Goal: Task Accomplishment & Management: Use online tool/utility

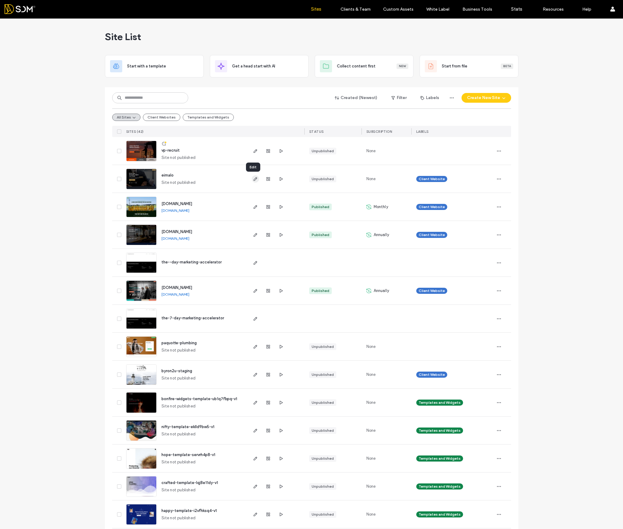
click at [253, 178] on use "button" at bounding box center [255, 179] width 4 height 4
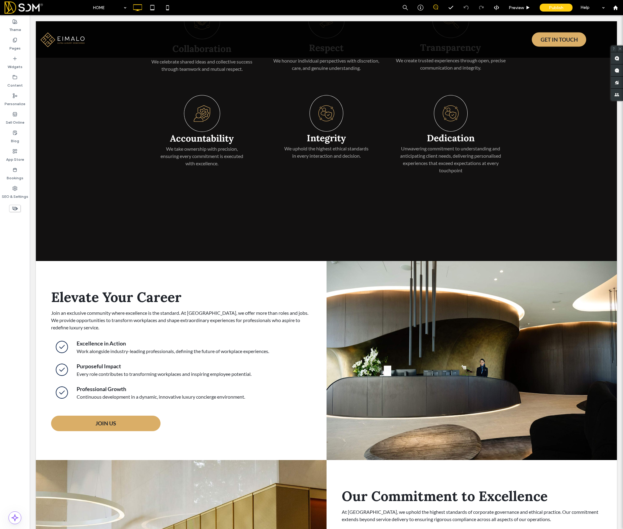
scroll to position [1681, 0]
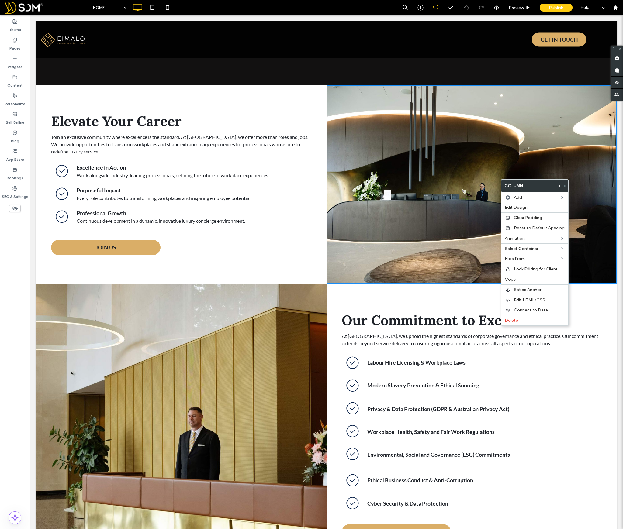
click at [528, 121] on div "Click To Paste" at bounding box center [471, 184] width 291 height 199
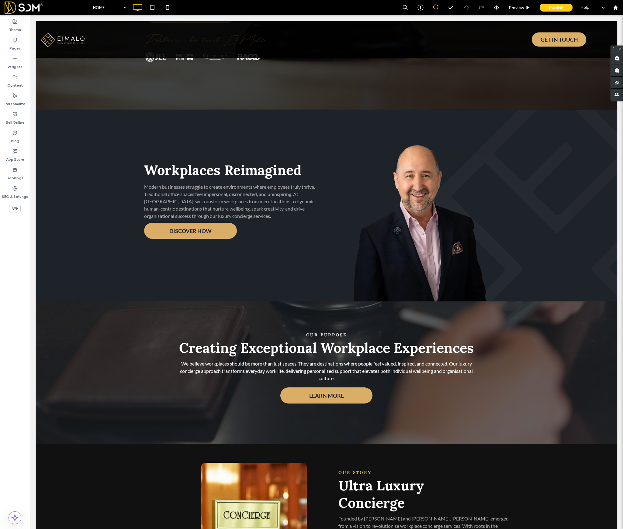
scroll to position [0, 0]
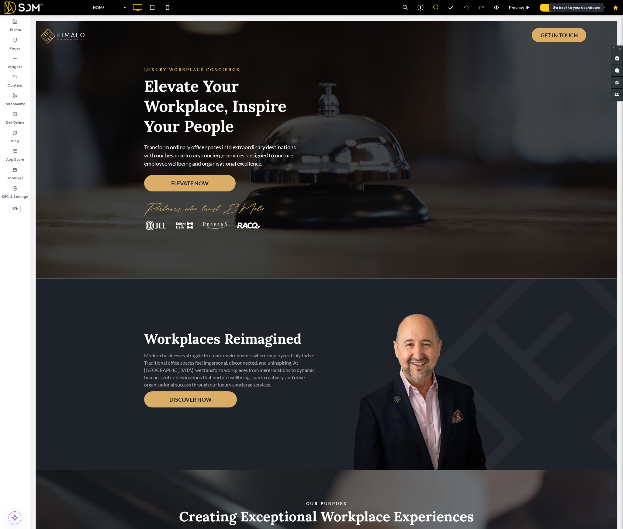
click at [617, 7] on div at bounding box center [615, 7] width 15 height 5
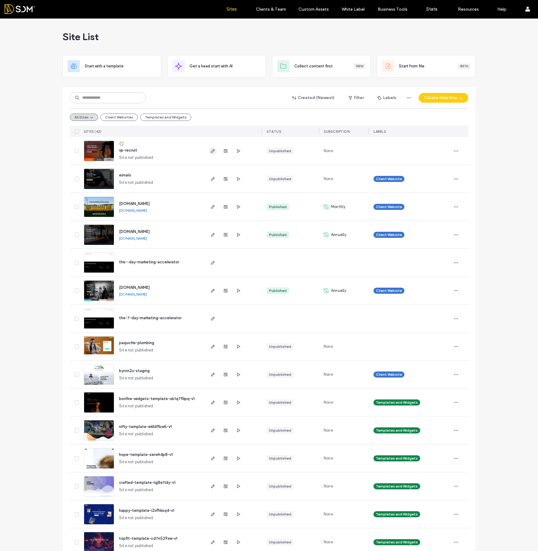
click at [211, 151] on icon "button" at bounding box center [213, 151] width 5 height 5
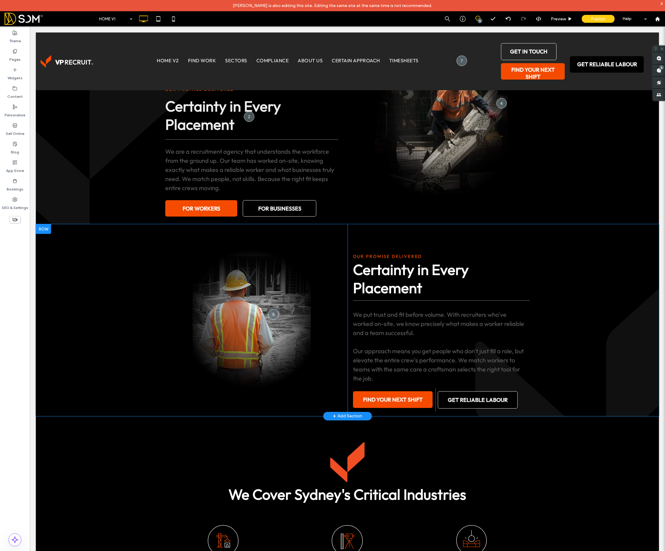
scroll to position [355, 0]
